Goal: Task Accomplishment & Management: Manage account settings

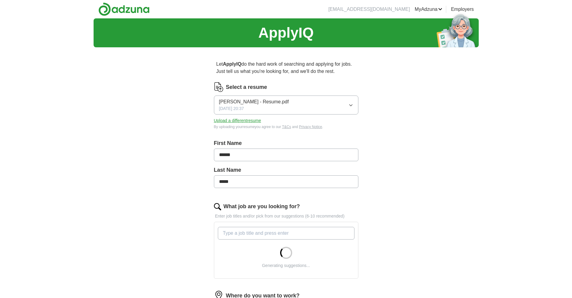
click at [252, 124] on button "Upload a different resume" at bounding box center [237, 120] width 47 height 6
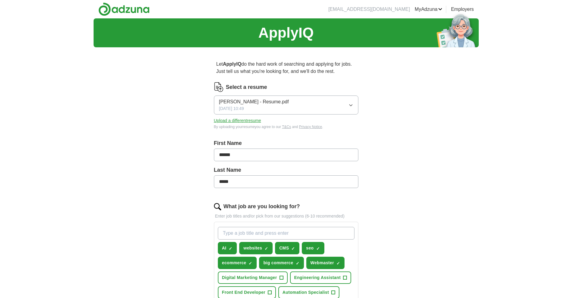
click at [183, 159] on div "ApplyIQ Let ApplyIQ do the hard work of searching and applying for jobs. Just t…" at bounding box center [286, 246] width 385 height 456
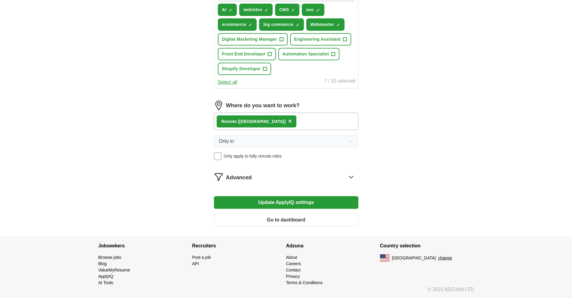
scroll to position [435, 0]
click at [335, 196] on button "Update ApplyIQ settings" at bounding box center [286, 202] width 144 height 13
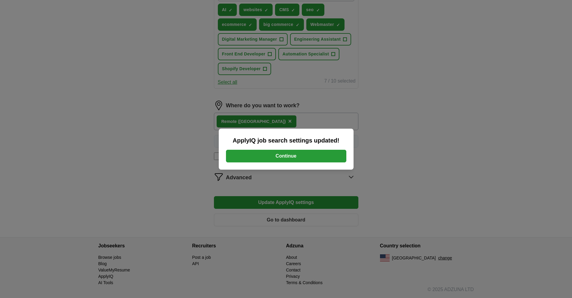
click at [343, 159] on button "Continue" at bounding box center [286, 156] width 120 height 13
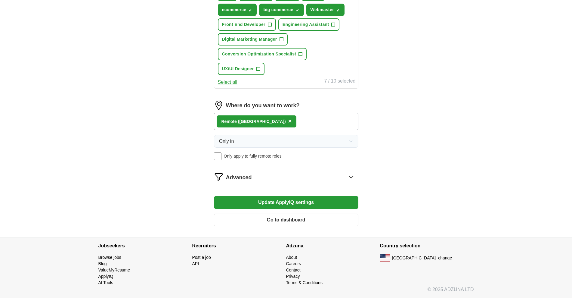
scroll to position [417, 0]
click at [317, 113] on div "Remote ([GEOGRAPHIC_DATA]) ×" at bounding box center [286, 121] width 144 height 17
click at [289, 113] on div "Remote ([GEOGRAPHIC_DATA]) ×" at bounding box center [286, 121] width 144 height 17
click at [294, 113] on div "Remote ([GEOGRAPHIC_DATA]) ×" at bounding box center [286, 121] width 144 height 17
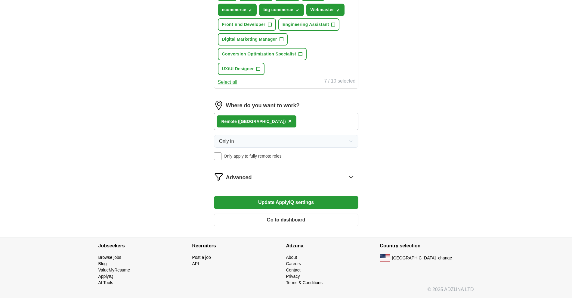
click at [288, 118] on span "×" at bounding box center [290, 121] width 4 height 7
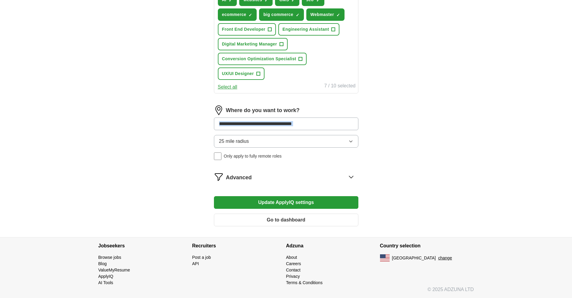
click at [332, 117] on input at bounding box center [286, 123] width 144 height 13
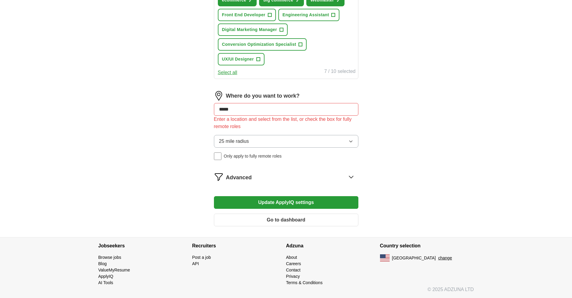
click at [311, 109] on div "Where do you want to work? ***** Enter a location and select from the list, or …" at bounding box center [286, 128] width 144 height 74
drag, startPoint x: 249, startPoint y: 84, endPoint x: 205, endPoint y: 81, distance: 43.1
click at [205, 81] on div "Let ApplyIQ do the hard work of searching and applying for jobs. Just tell us w…" at bounding box center [286, 13] width 193 height 447
type input "****"
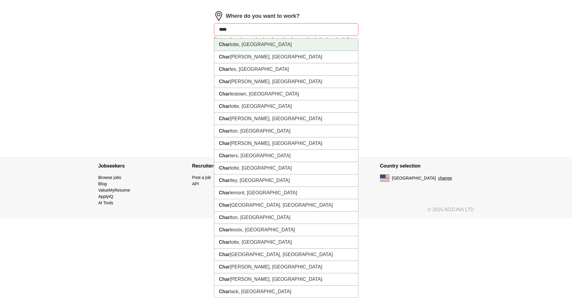
click at [225, 47] on strong "Char" at bounding box center [224, 44] width 11 height 5
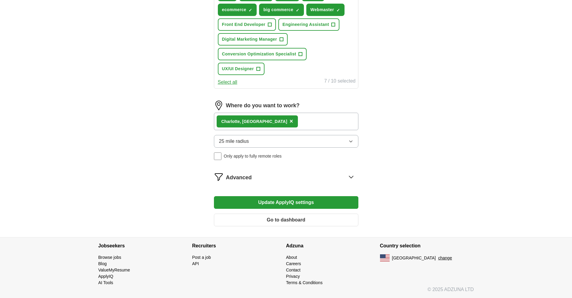
click at [226, 137] on span "25 mile radius" at bounding box center [234, 140] width 30 height 7
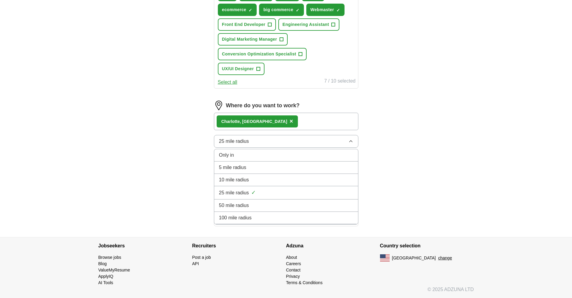
click at [273, 176] on div "10 mile radius" at bounding box center [286, 179] width 134 height 7
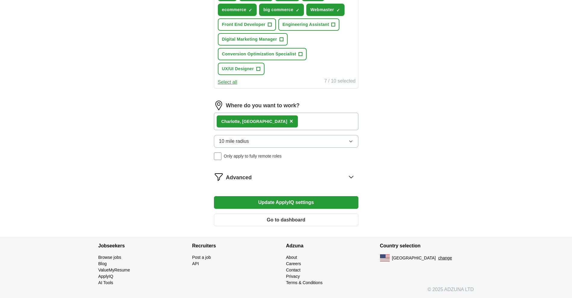
click at [269, 196] on button "Update ApplyIQ settings" at bounding box center [286, 202] width 144 height 13
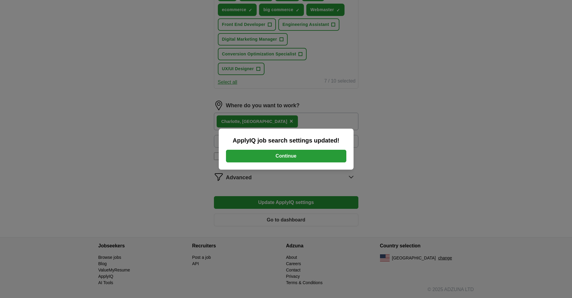
click at [273, 162] on button "Continue" at bounding box center [286, 156] width 120 height 13
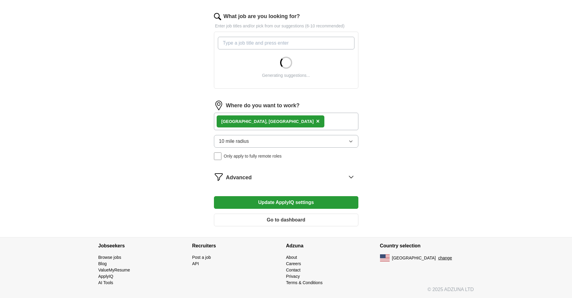
scroll to position [206, 0]
click at [329, 49] on input "What job are you looking for?" at bounding box center [286, 43] width 137 height 13
type input "shopify"
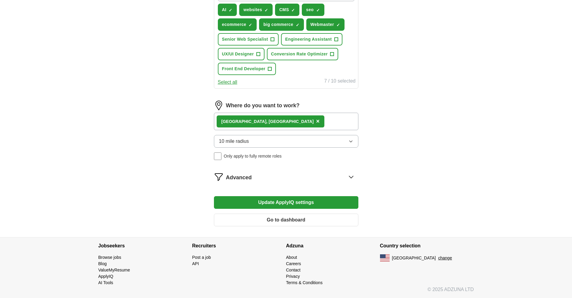
scroll to position [357, 0]
click at [232, 181] on span "Advanced" at bounding box center [239, 177] width 26 height 8
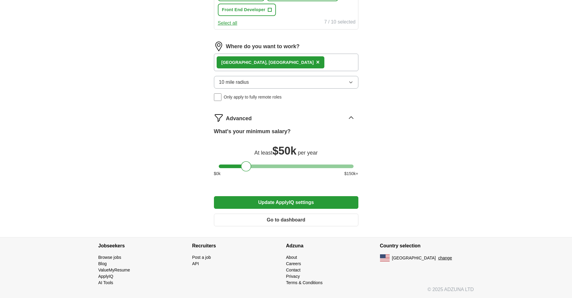
scroll to position [228, 0]
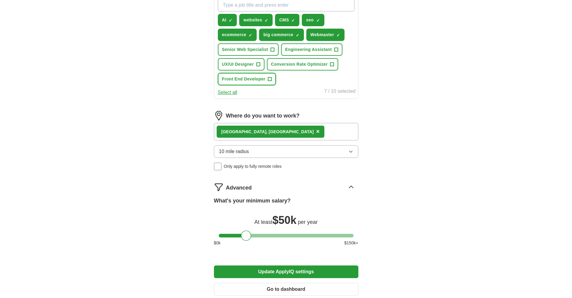
click at [271, 82] on span "+" at bounding box center [270, 79] width 4 height 5
click at [274, 52] on span "+" at bounding box center [272, 49] width 4 height 5
click at [264, 70] on button "UX/UI Designer +" at bounding box center [241, 64] width 47 height 12
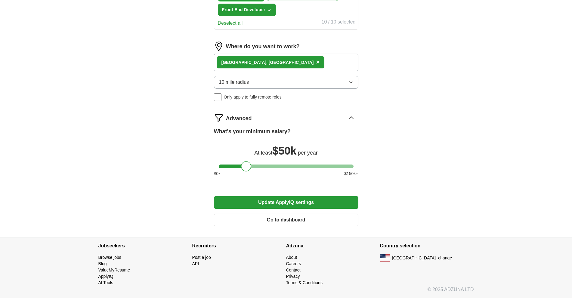
scroll to position [491, 0]
click at [301, 196] on button "Update ApplyIQ settings" at bounding box center [286, 202] width 144 height 13
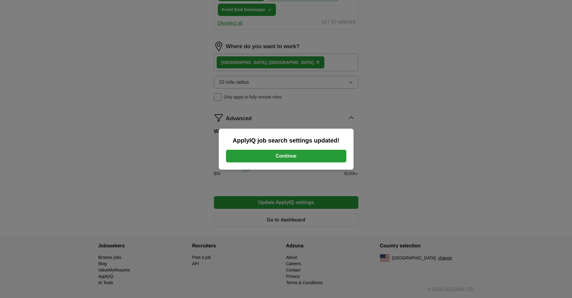
click at [301, 150] on button "Continue" at bounding box center [286, 156] width 120 height 13
